Goal: Information Seeking & Learning: Compare options

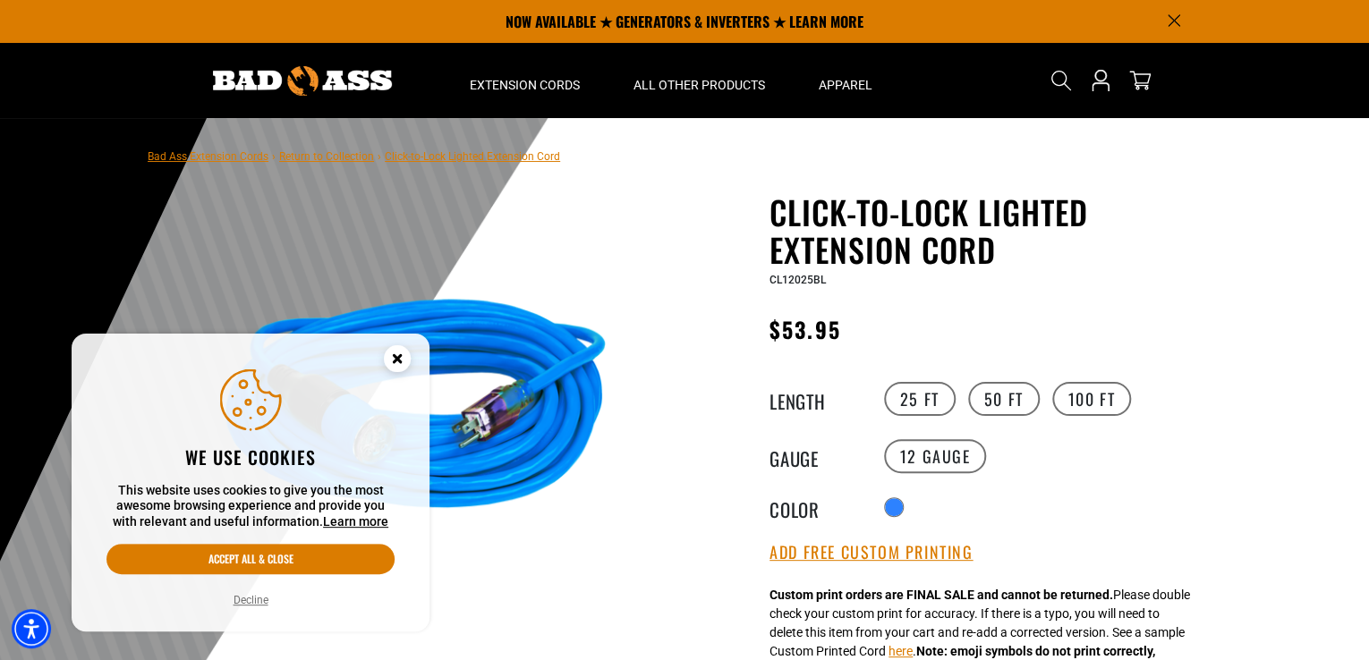
click at [397, 360] on circle "Close this option" at bounding box center [397, 358] width 27 height 27
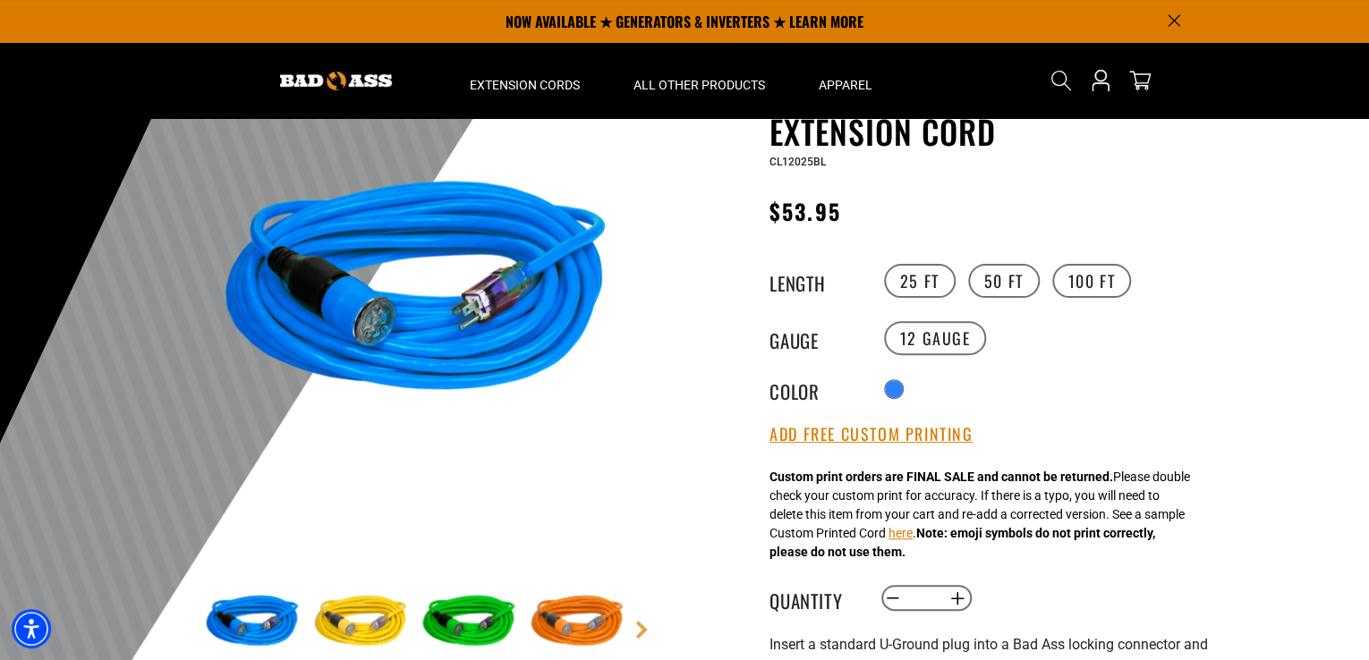
scroll to position [89, 0]
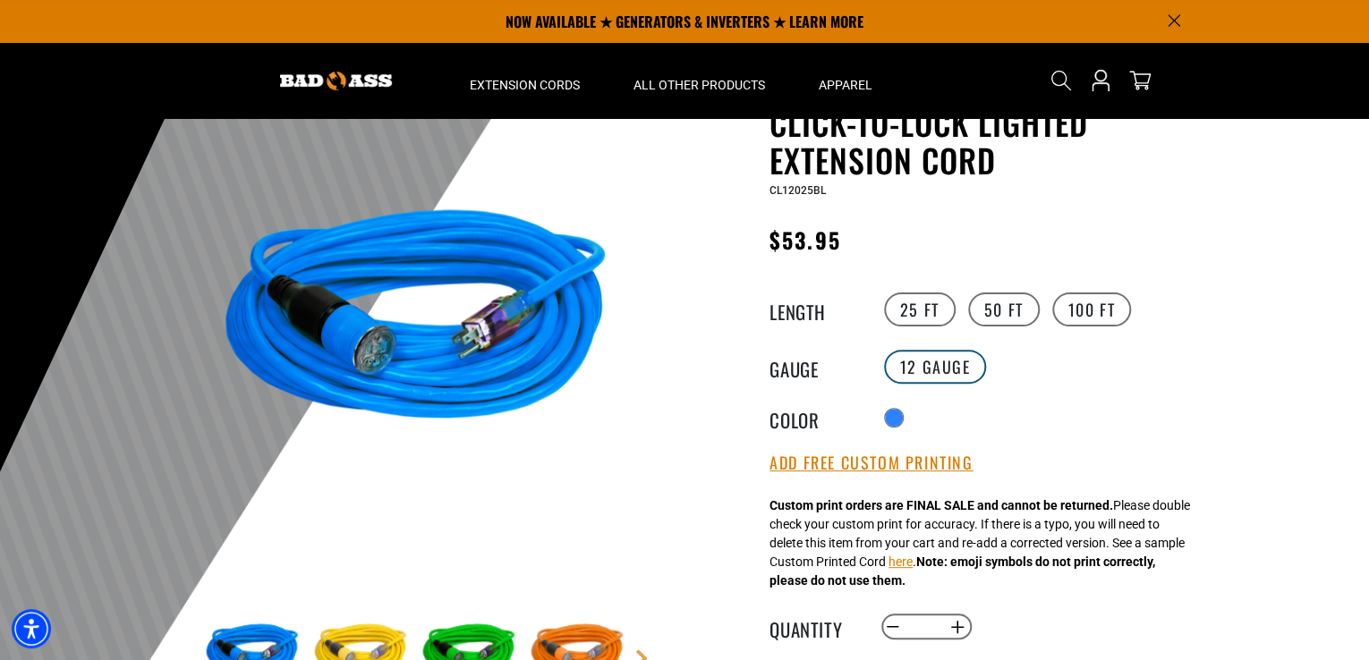
click at [940, 359] on label "12 Gauge" at bounding box center [935, 367] width 103 height 34
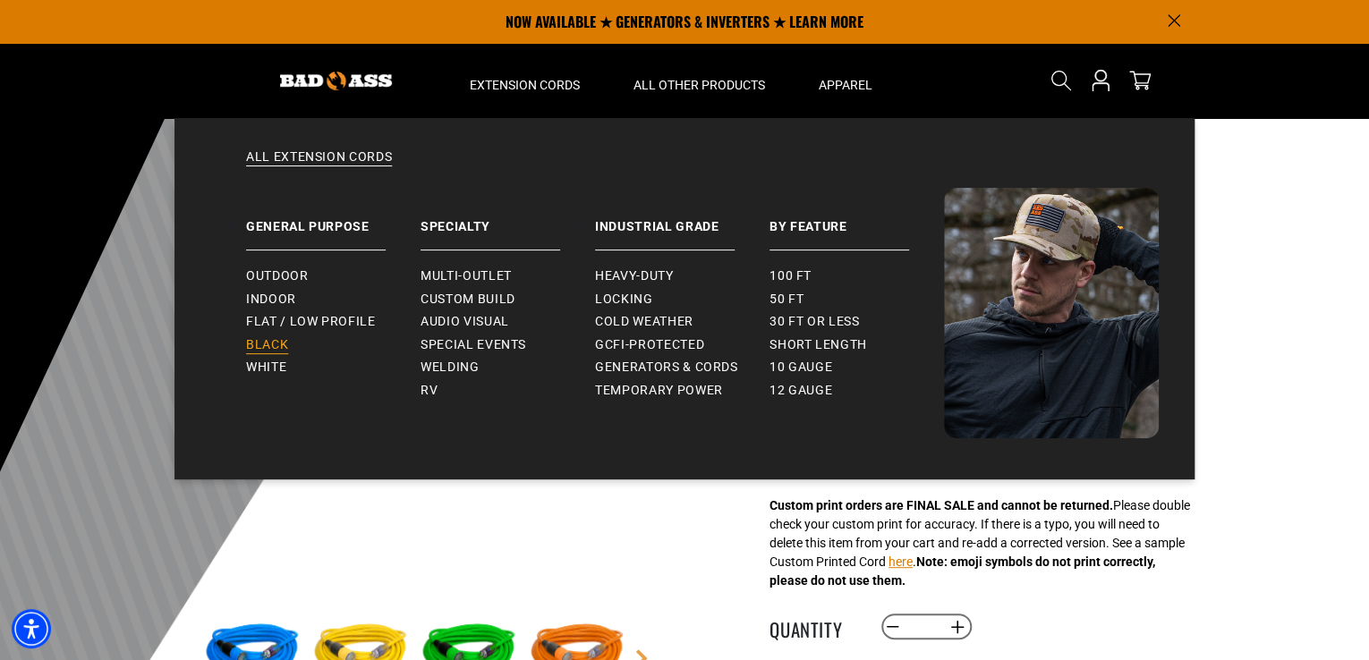
click at [275, 343] on span "Black" at bounding box center [267, 345] width 42 height 16
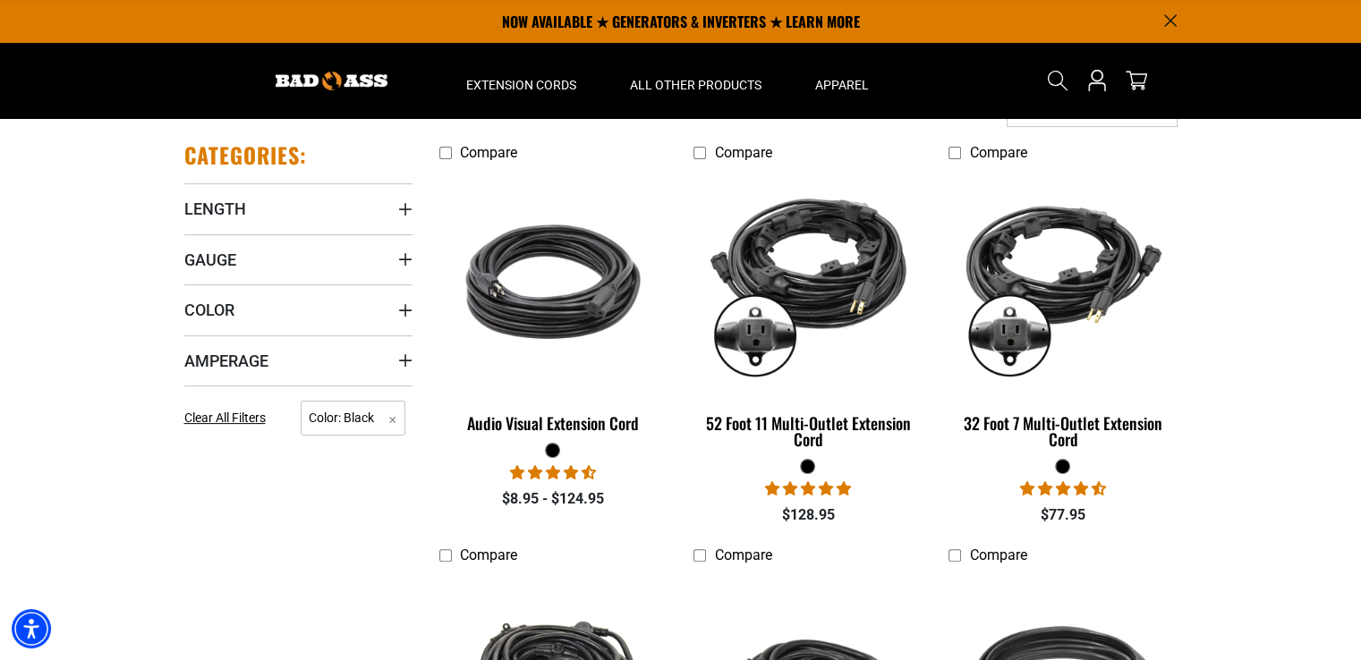
scroll to position [358, 0]
